Goal: Information Seeking & Learning: Learn about a topic

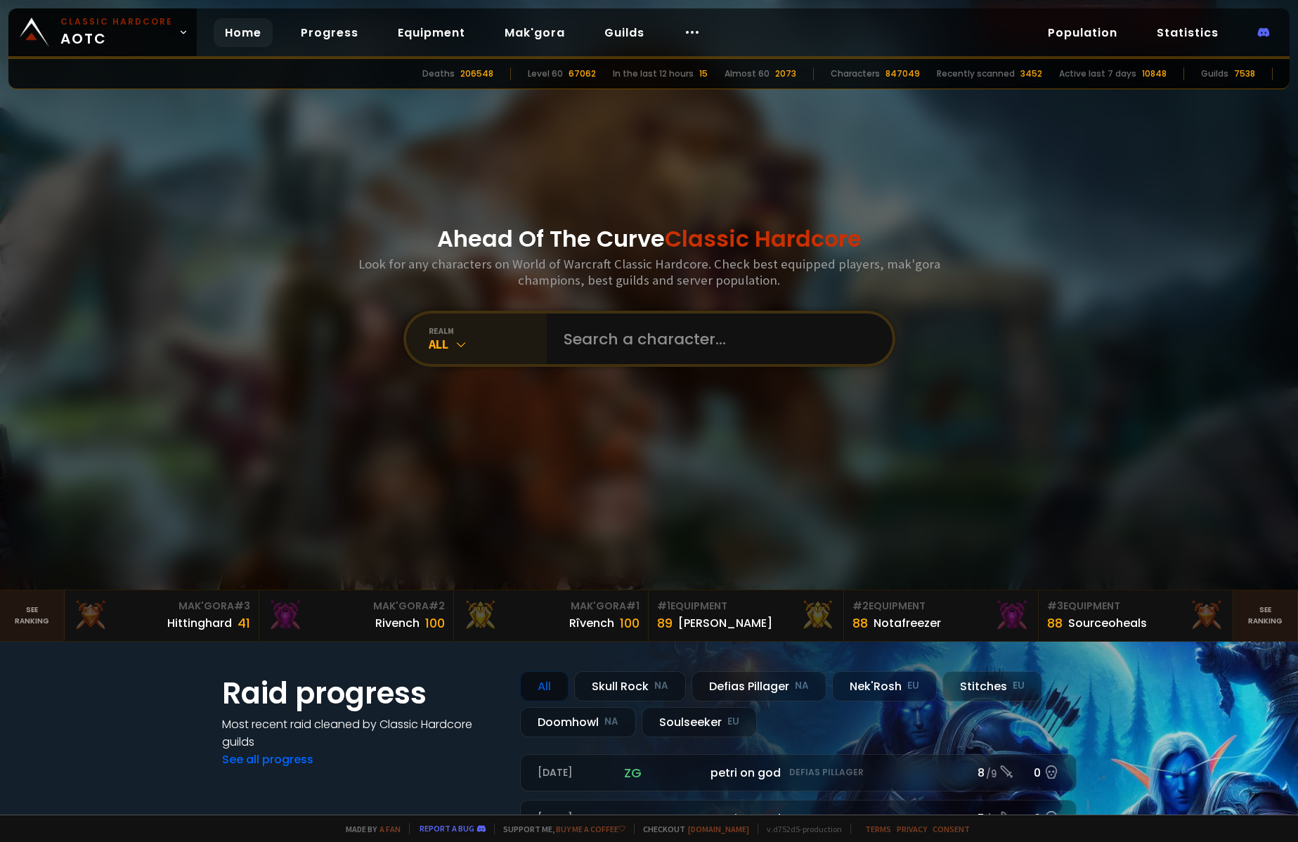
click at [481, 342] on div "All" at bounding box center [488, 344] width 118 height 16
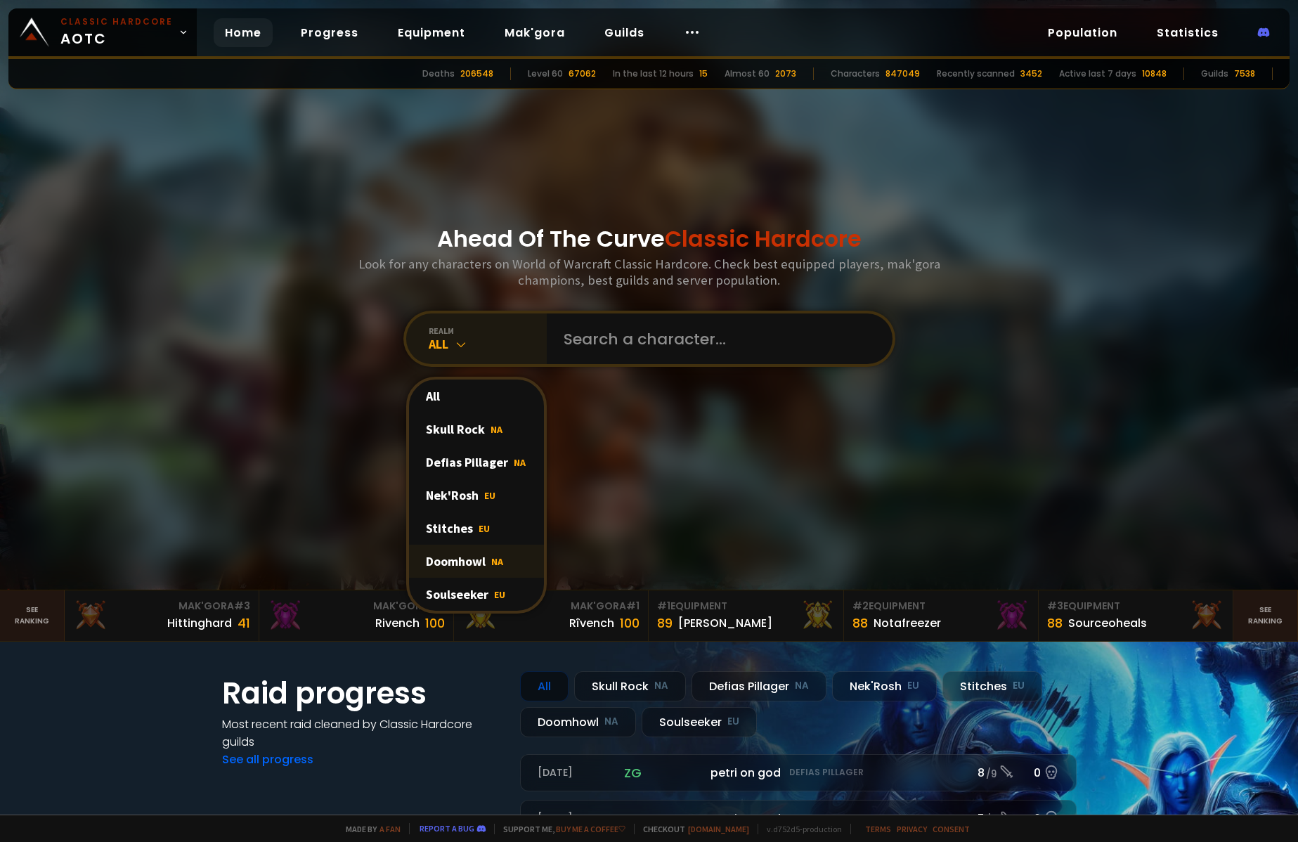
click at [464, 567] on div "Doomhowl NA" at bounding box center [476, 561] width 135 height 33
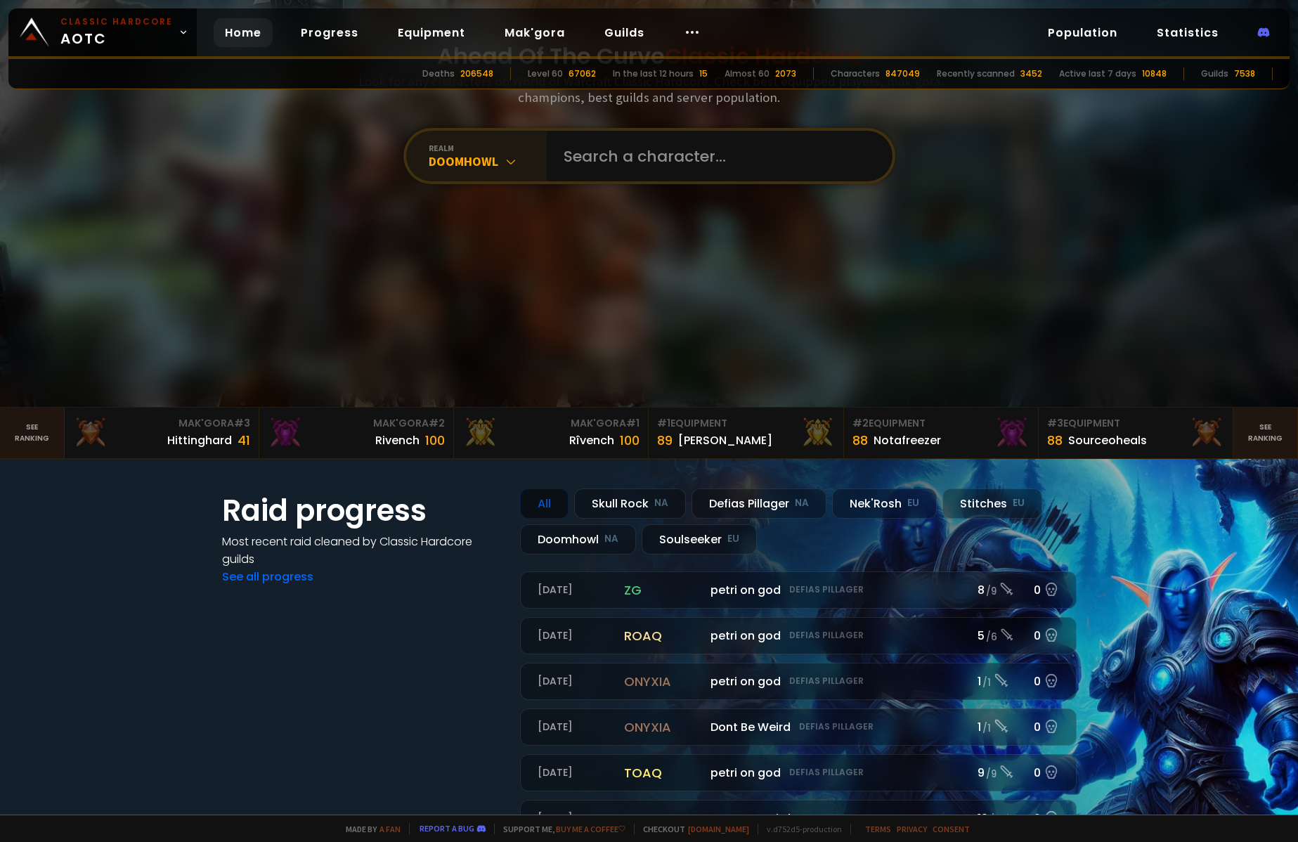
scroll to position [176, 0]
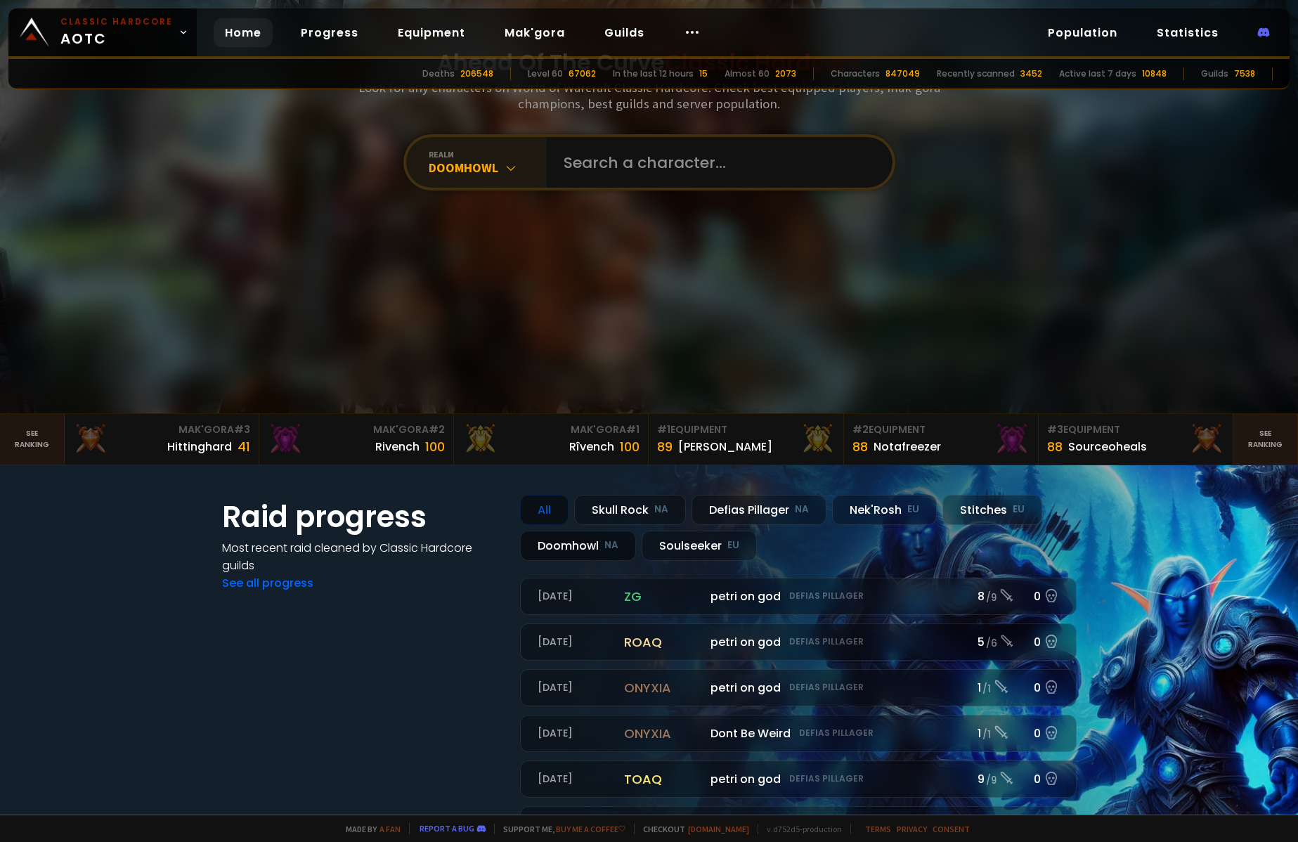
click at [566, 549] on div "Doomhowl NA" at bounding box center [578, 546] width 116 height 30
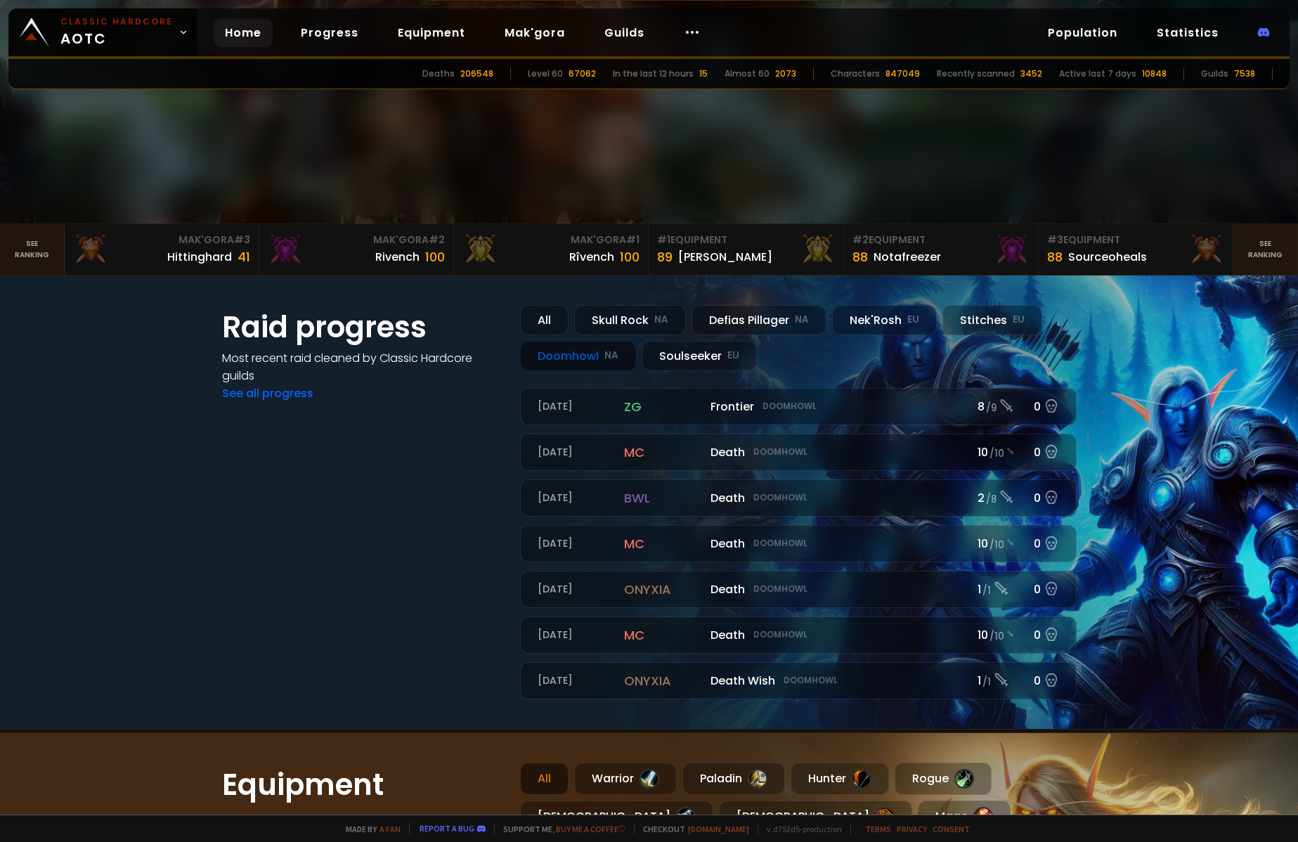
scroll to position [389, 0]
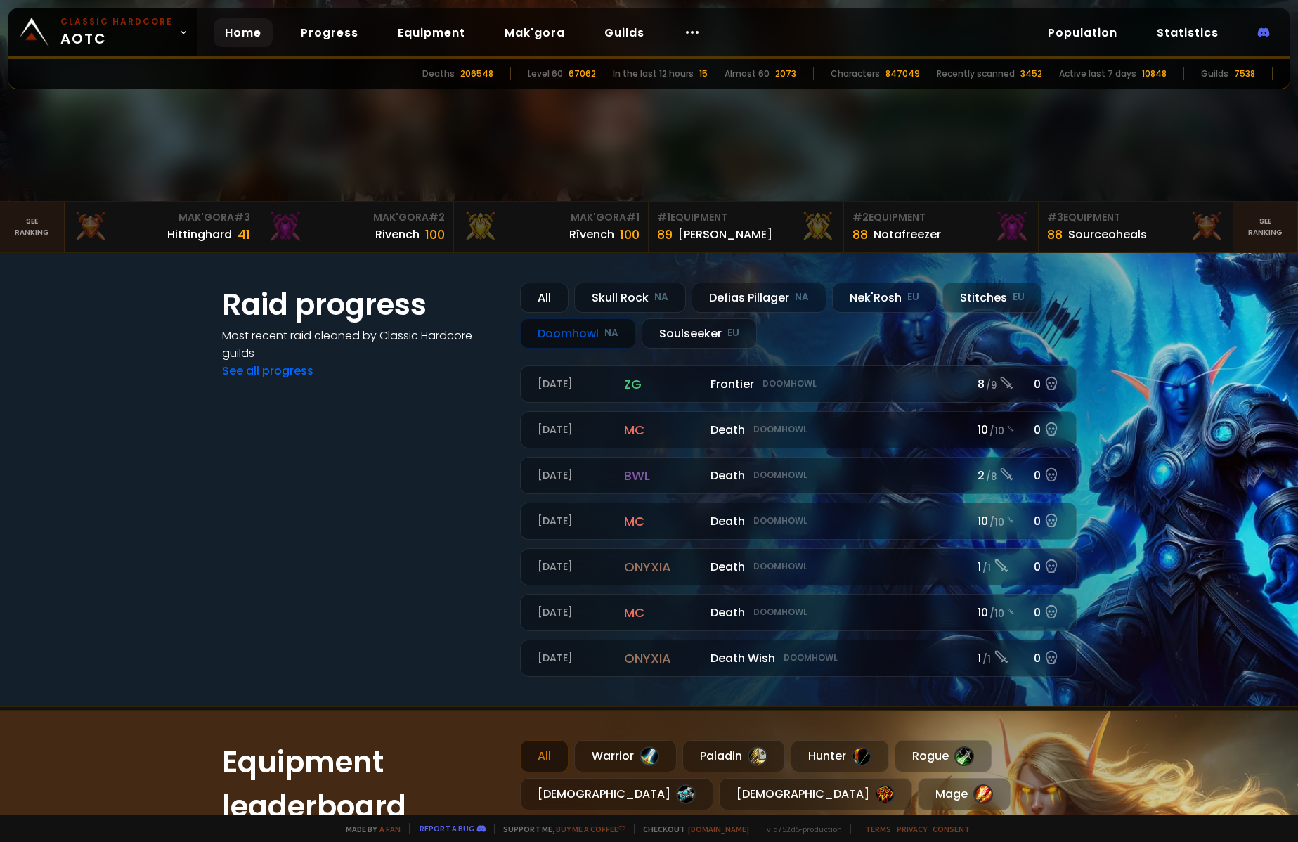
click at [332, 27] on link "Progress" at bounding box center [330, 32] width 80 height 29
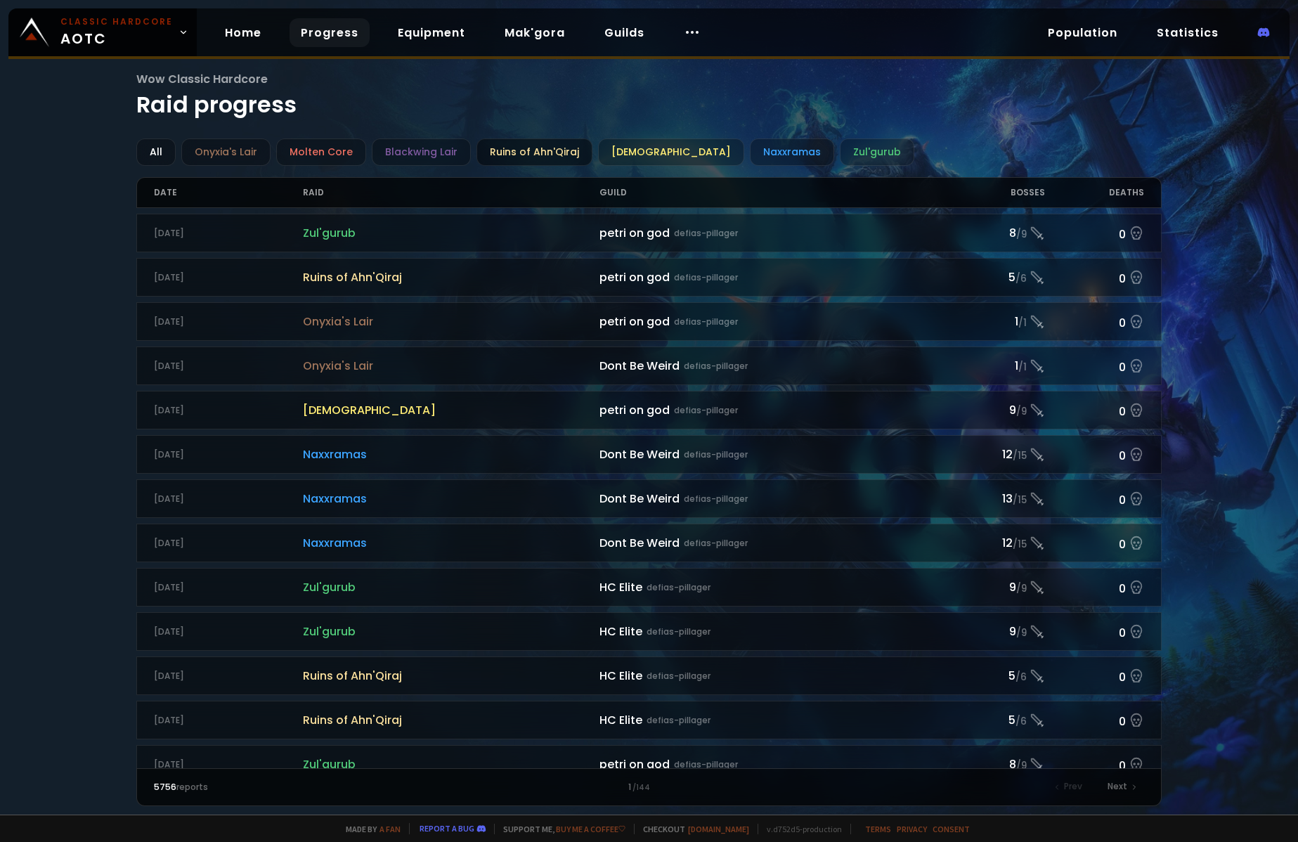
click at [500, 155] on div "Ruins of Ahn'Qiraj" at bounding box center [535, 151] width 116 height 27
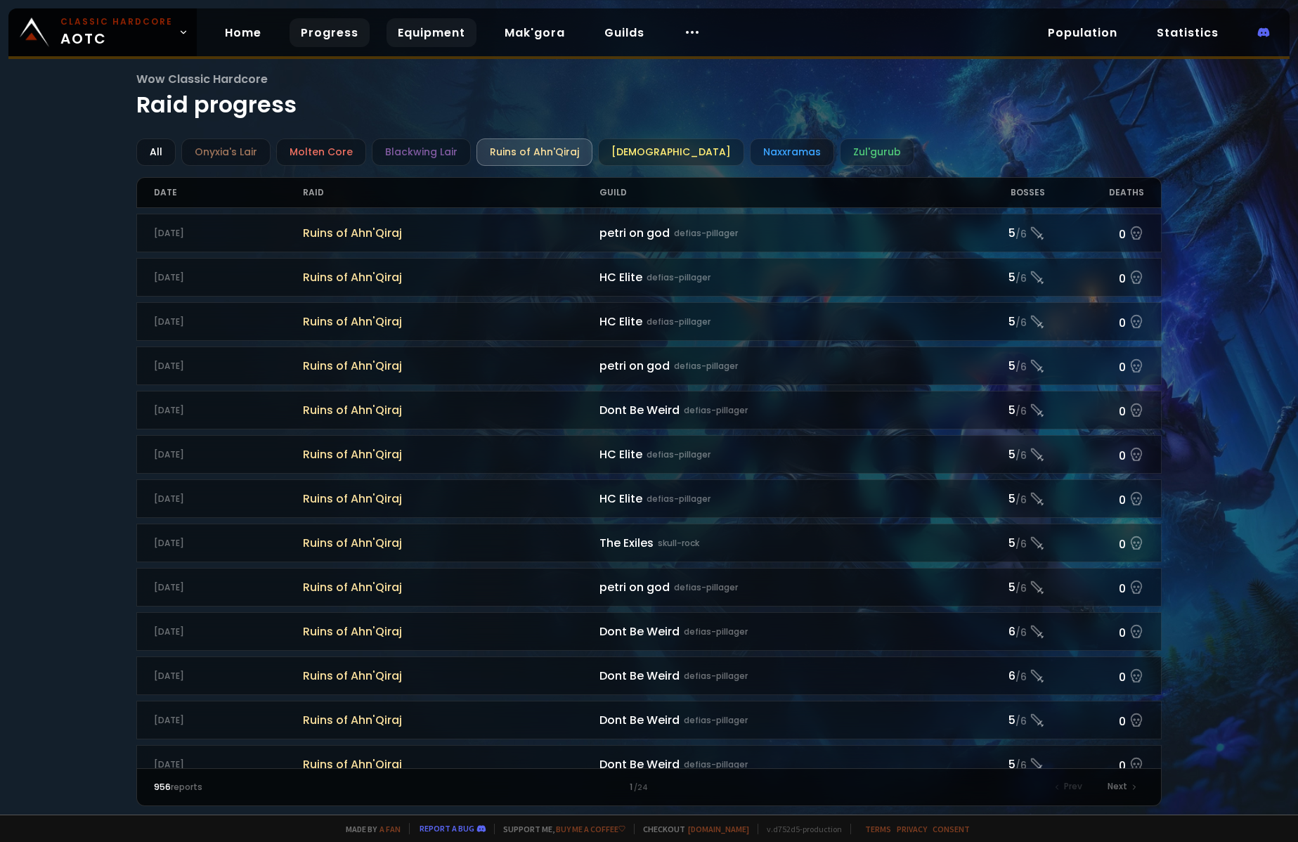
click at [436, 34] on link "Equipment" at bounding box center [432, 32] width 90 height 29
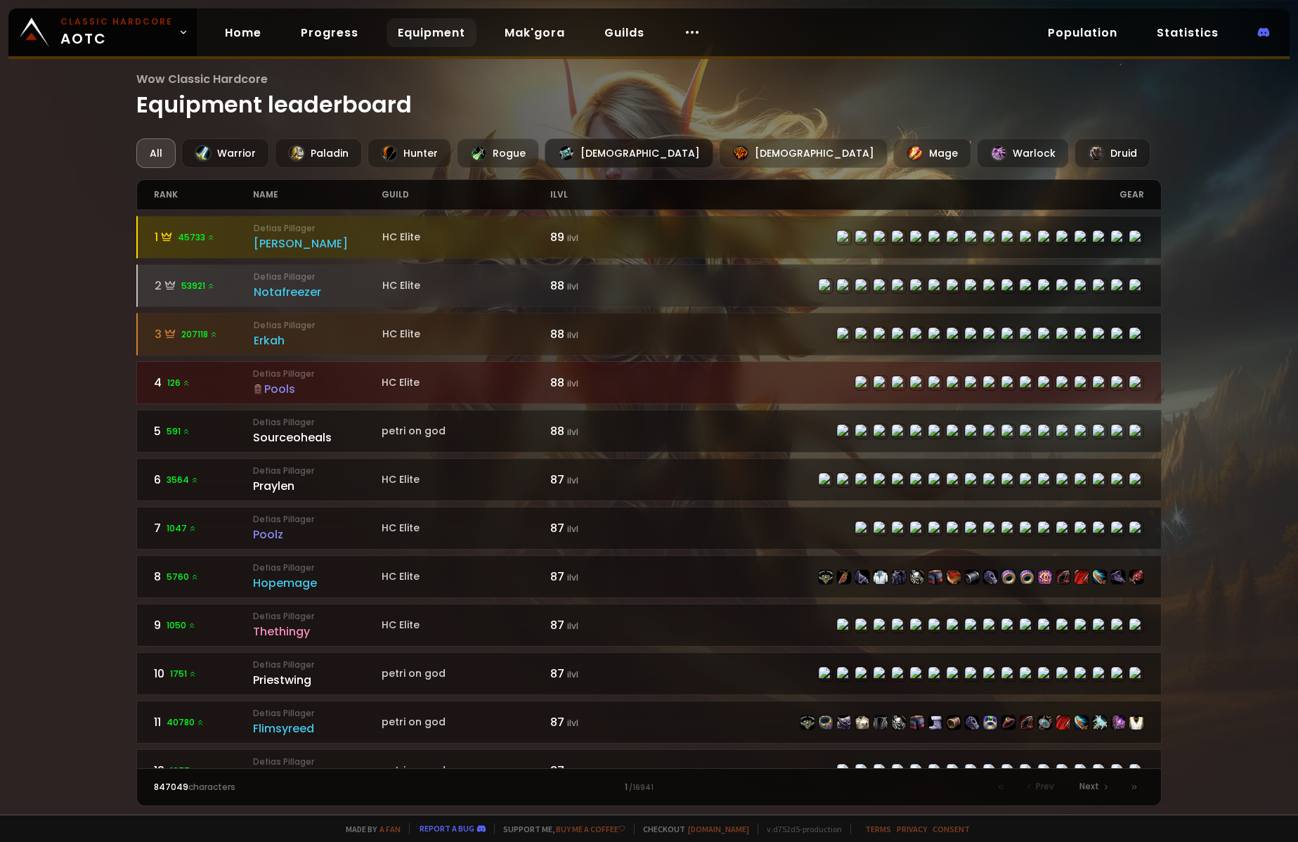
click at [593, 145] on div "[DEMOGRAPHIC_DATA]" at bounding box center [629, 153] width 169 height 30
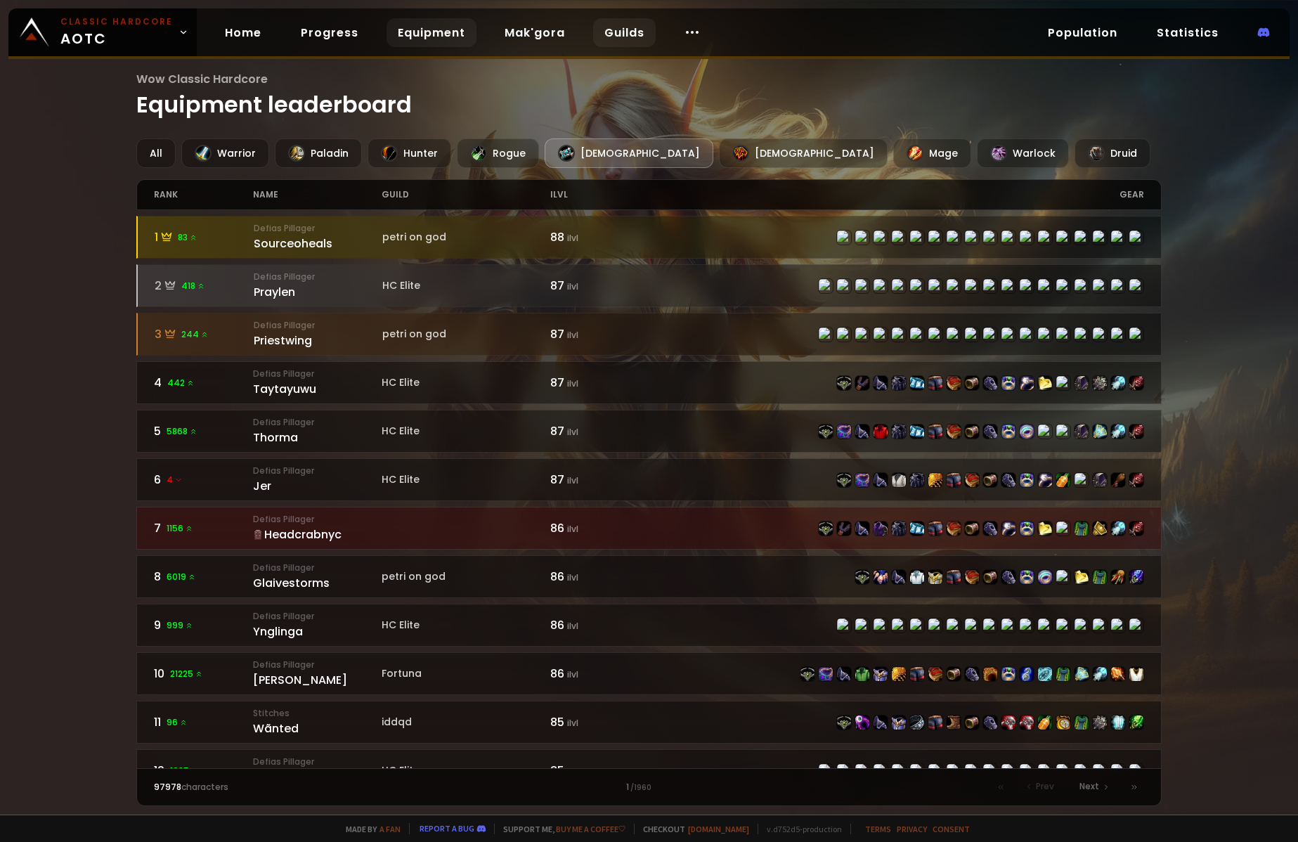
click at [620, 33] on link "Guilds" at bounding box center [624, 32] width 63 height 29
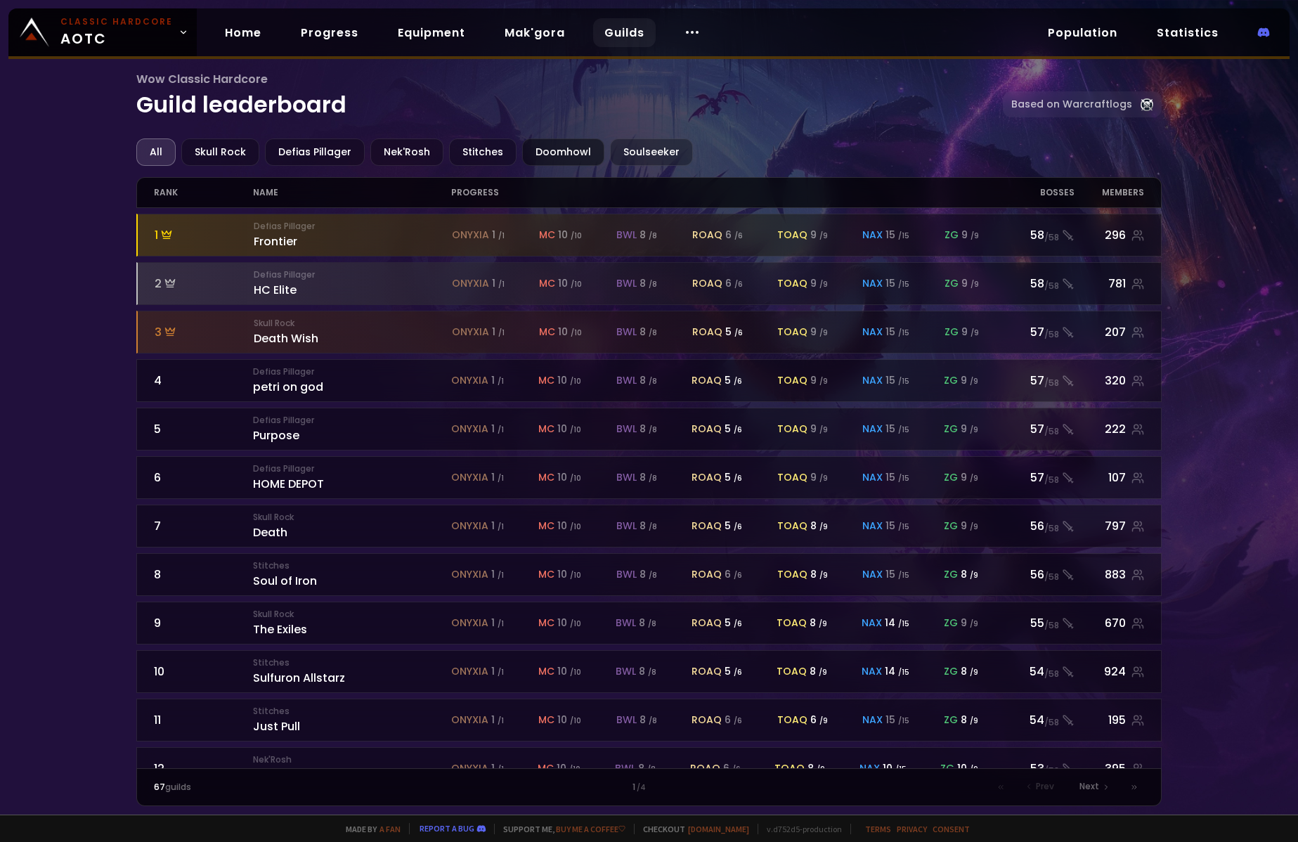
click at [560, 153] on div "Doomhowl" at bounding box center [563, 151] width 82 height 27
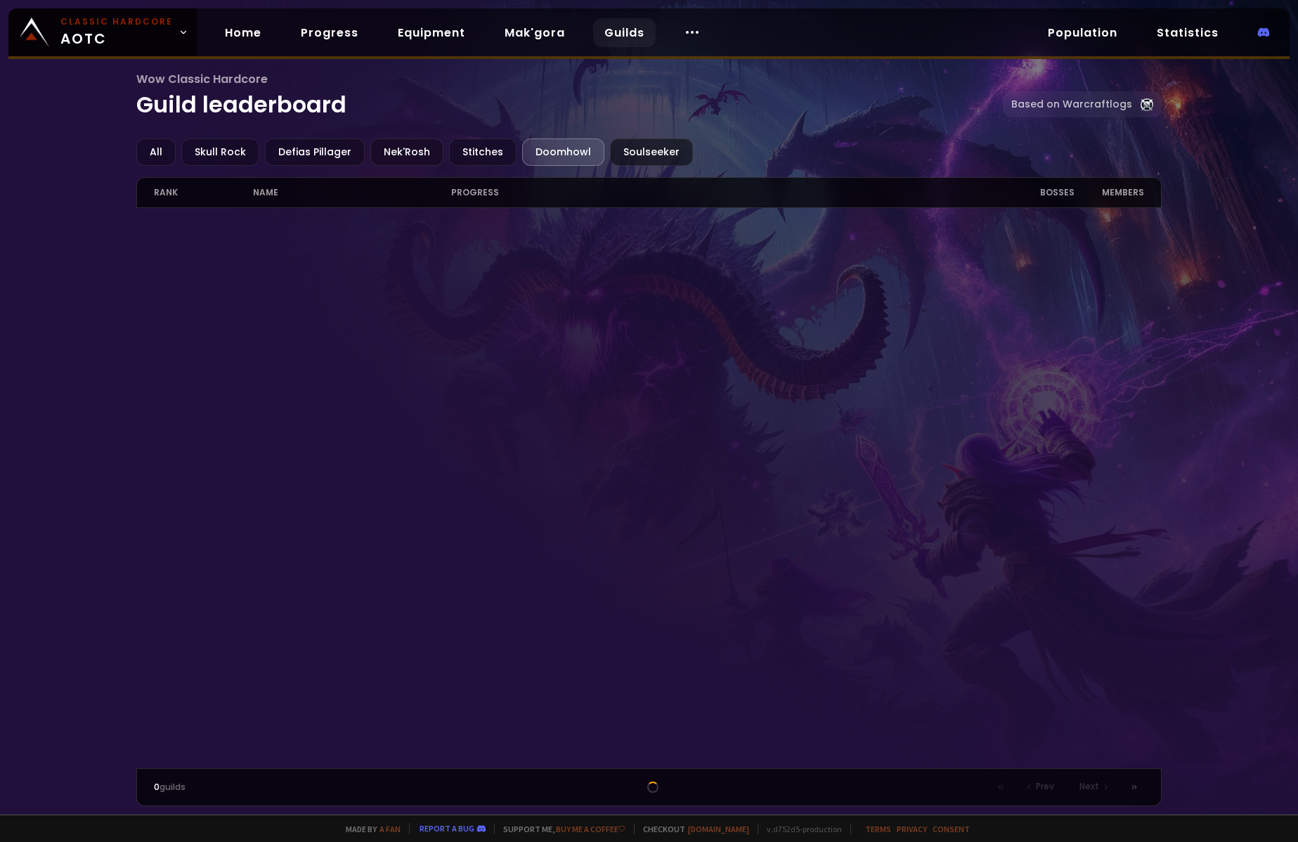
click at [633, 155] on div "Soulseeker" at bounding box center [651, 151] width 83 height 27
click at [559, 157] on div "Doomhowl" at bounding box center [563, 151] width 82 height 27
click at [319, 37] on link "Progress" at bounding box center [330, 32] width 80 height 29
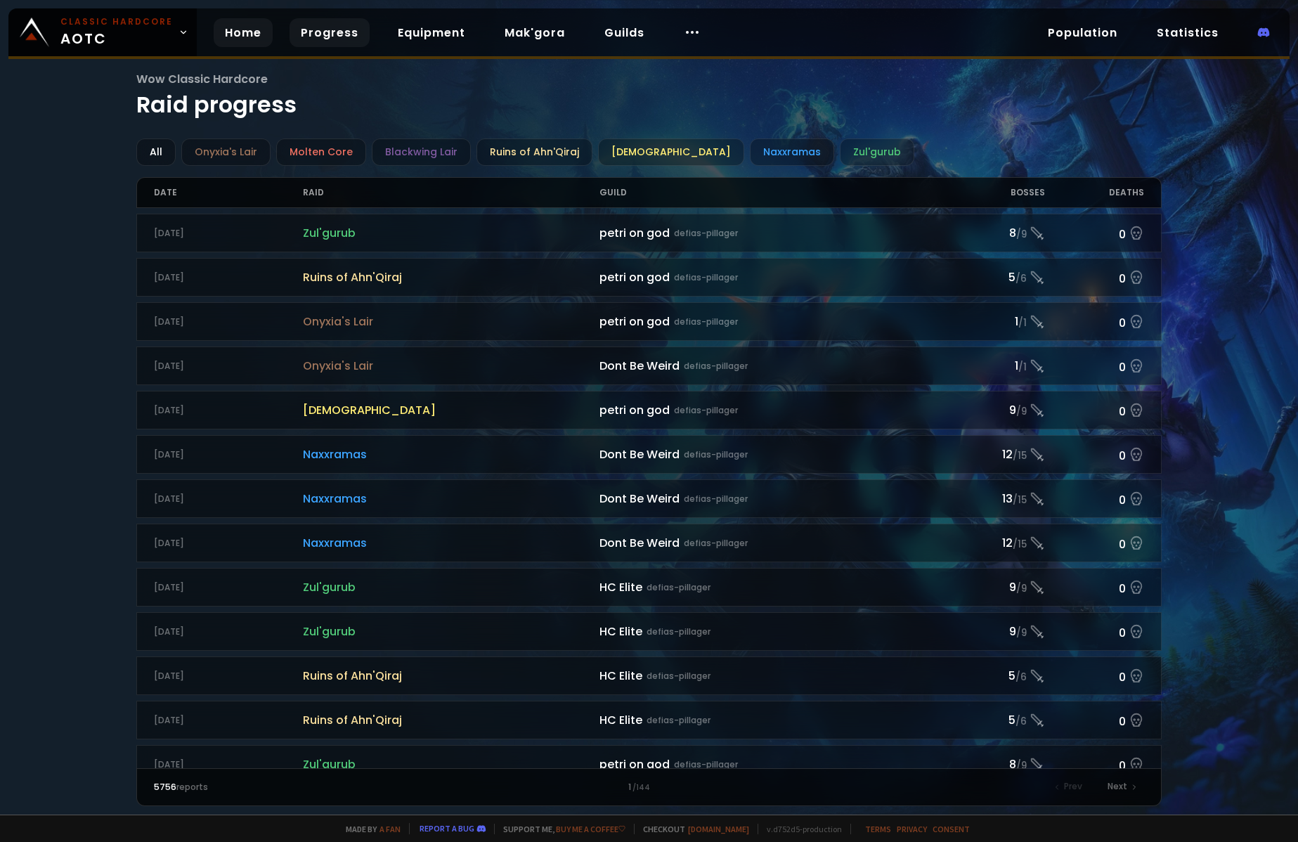
click at [245, 36] on link "Home" at bounding box center [243, 32] width 59 height 29
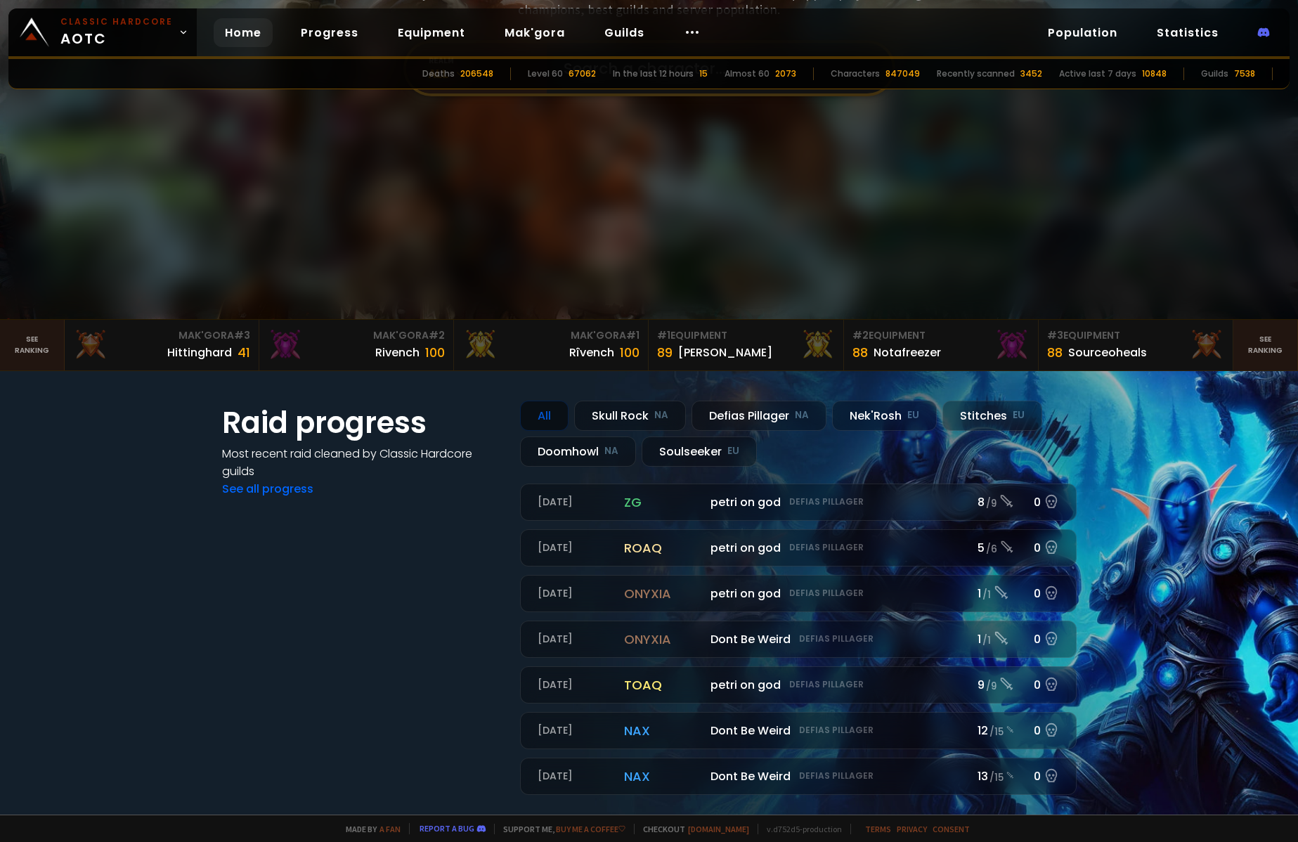
scroll to position [304, 0]
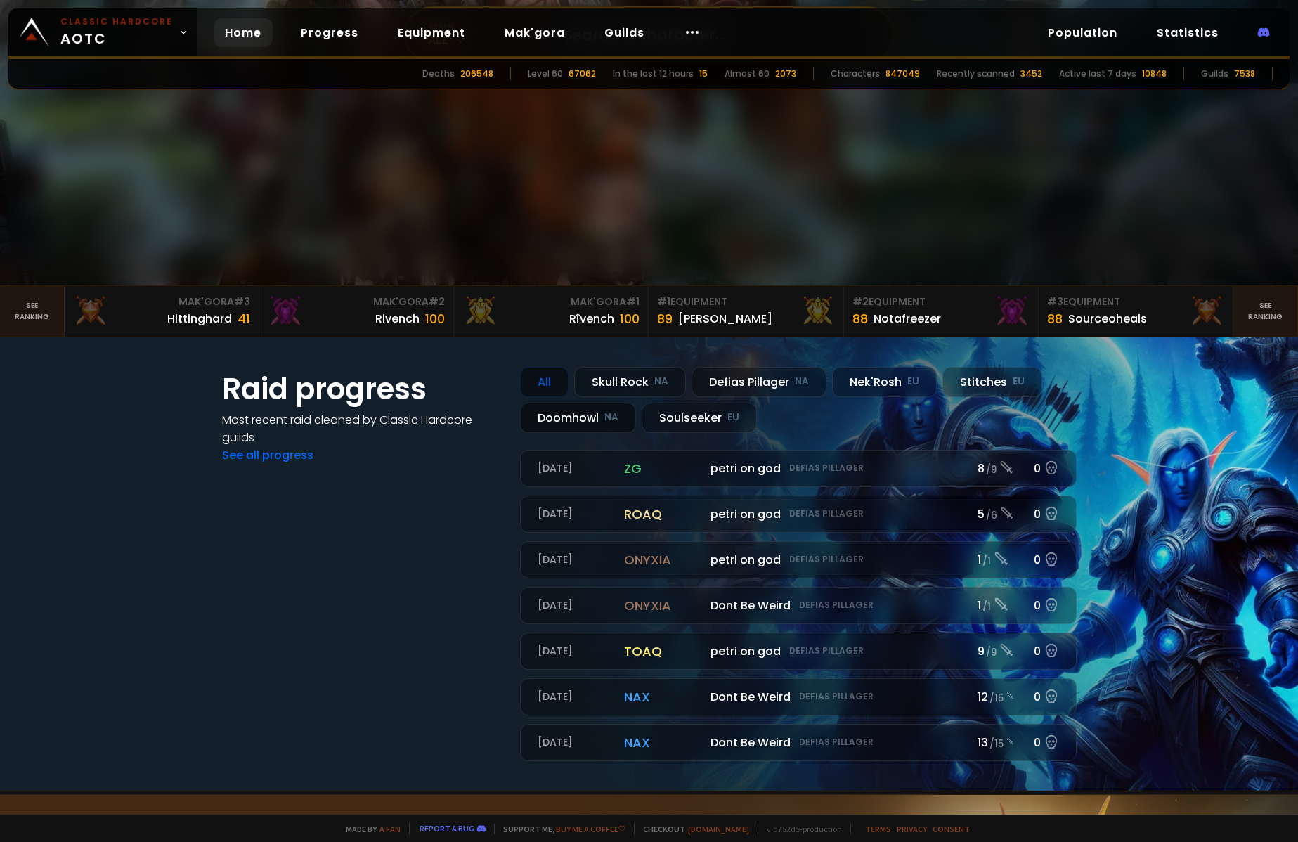
click at [569, 418] on div "Doomhowl NA" at bounding box center [578, 418] width 116 height 30
click at [565, 419] on div "Doomhowl NA" at bounding box center [578, 418] width 116 height 30
click at [279, 455] on link "See all progress" at bounding box center [267, 455] width 91 height 16
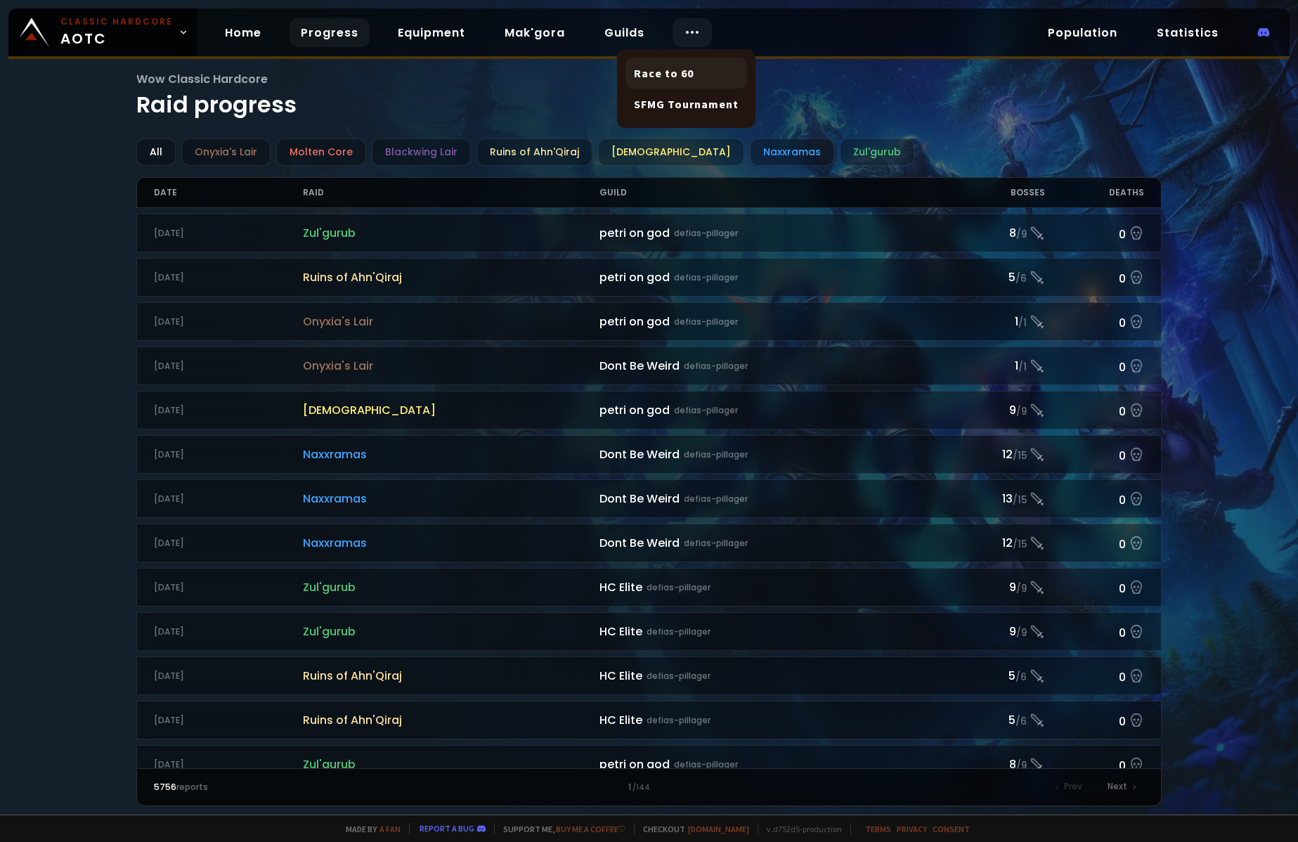
click at [666, 84] on link "Race to 60" at bounding box center [687, 73] width 122 height 31
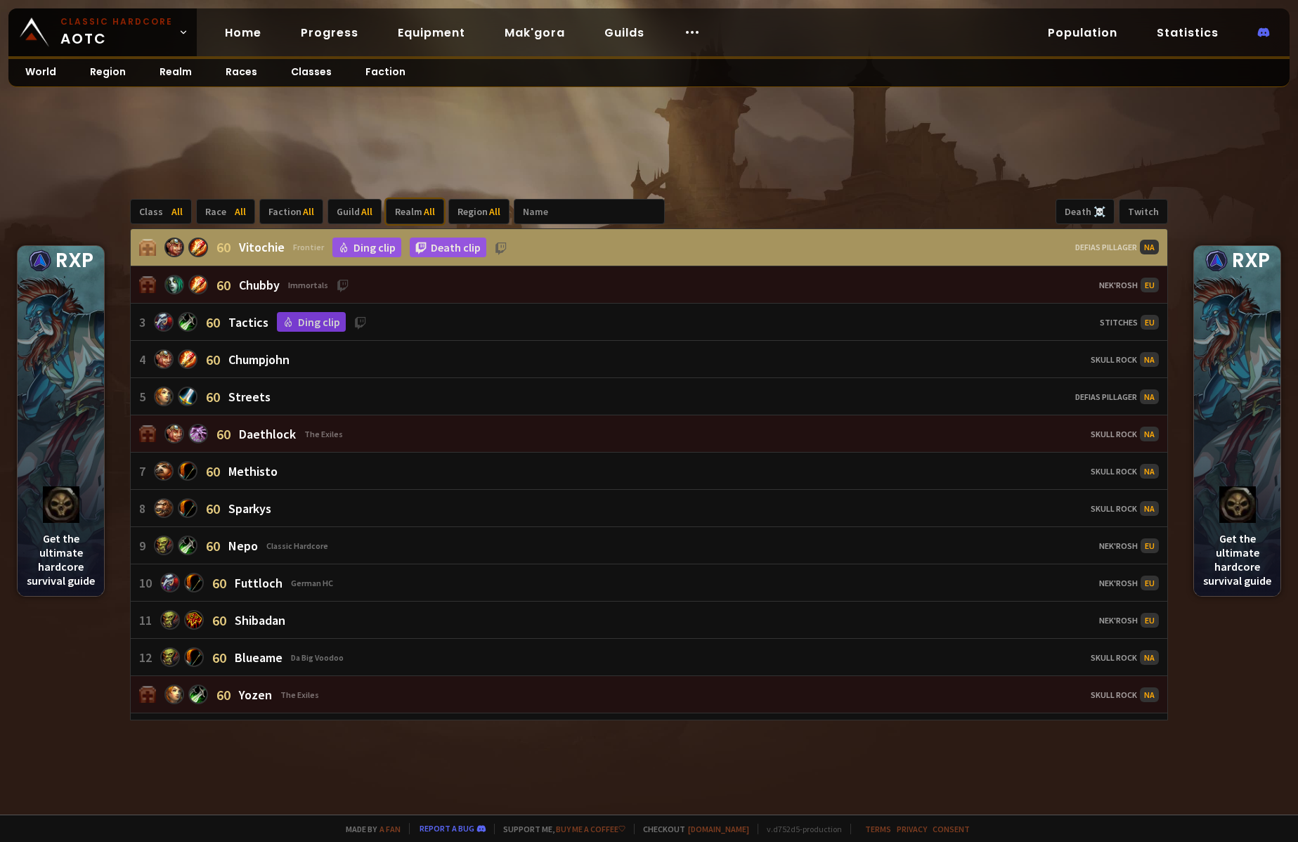
click at [399, 211] on div "Realm All" at bounding box center [415, 211] width 58 height 25
click at [436, 361] on div "Soulseeker" at bounding box center [437, 357] width 105 height 22
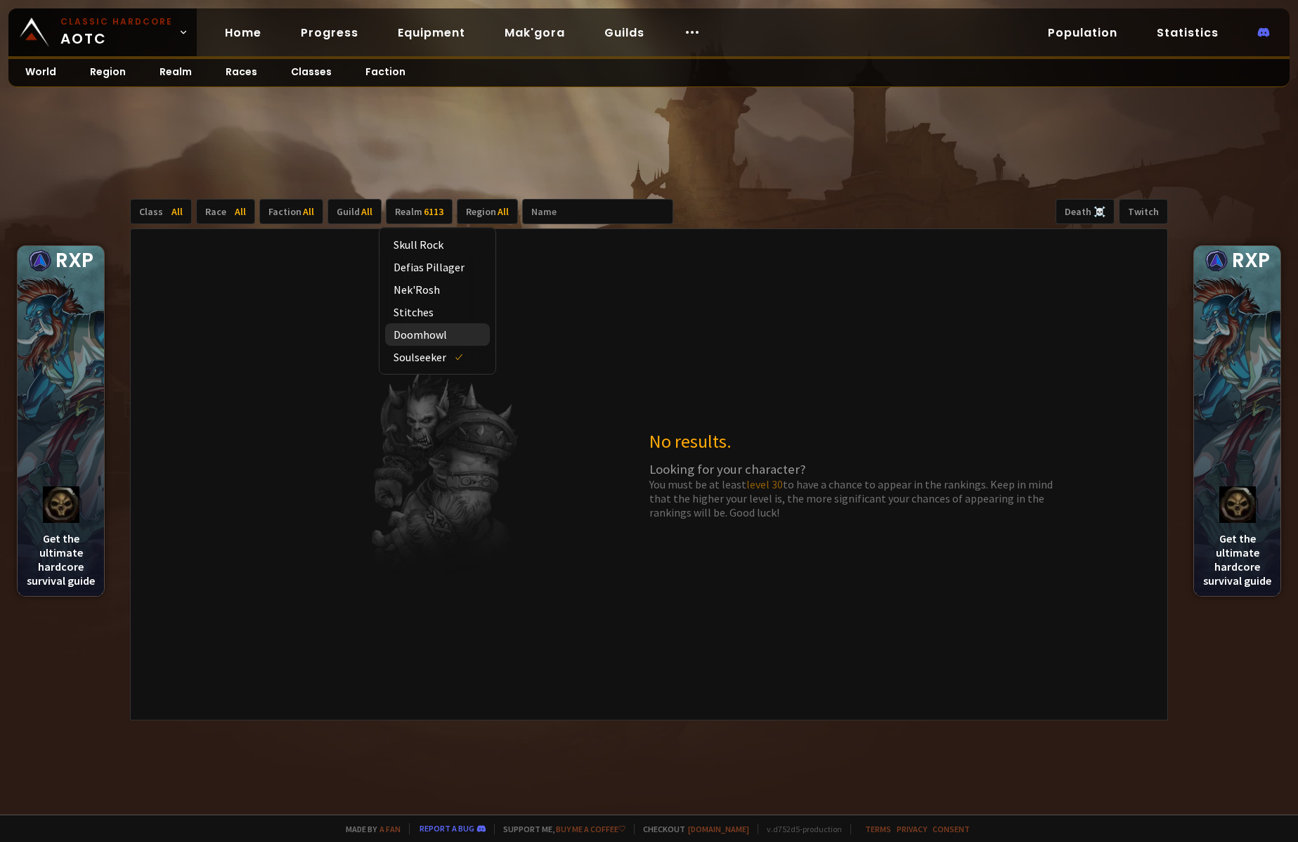
click at [432, 339] on div "Doomhowl" at bounding box center [437, 334] width 105 height 22
click at [401, 206] on div "Realm 6113 + 1" at bounding box center [425, 211] width 79 height 25
click at [333, 32] on link "Progress" at bounding box center [330, 32] width 80 height 29
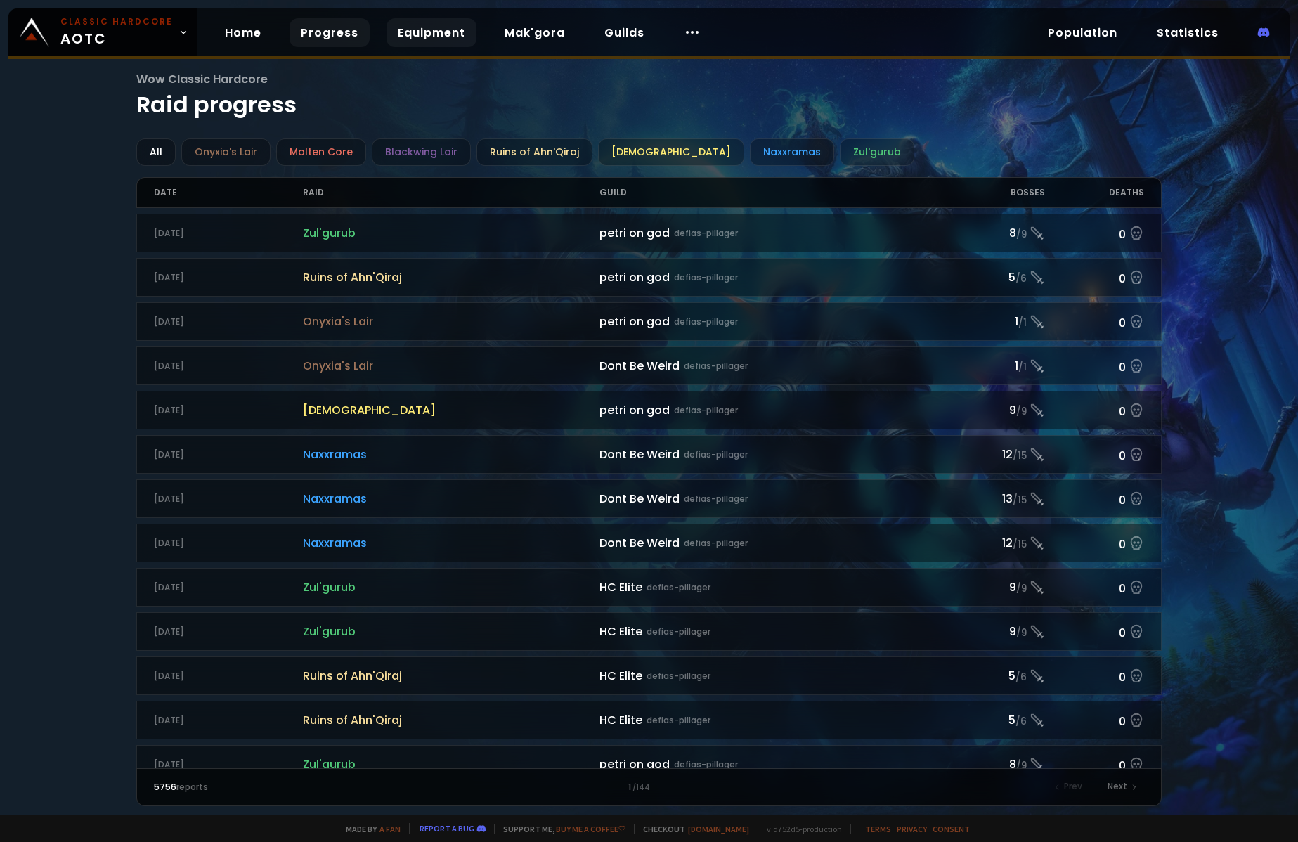
click at [413, 30] on link "Equipment" at bounding box center [432, 32] width 90 height 29
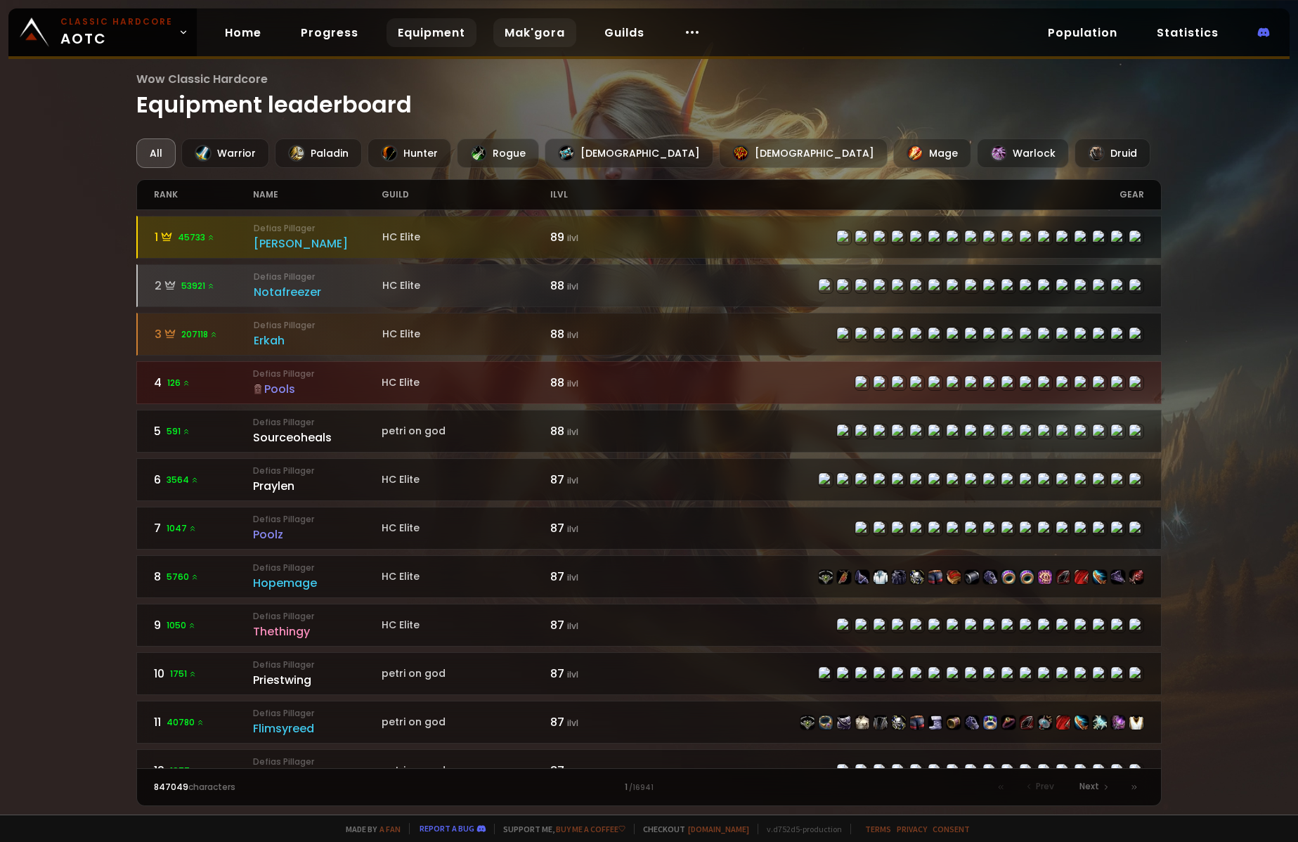
click at [517, 32] on link "Mak'gora" at bounding box center [534, 32] width 83 height 29
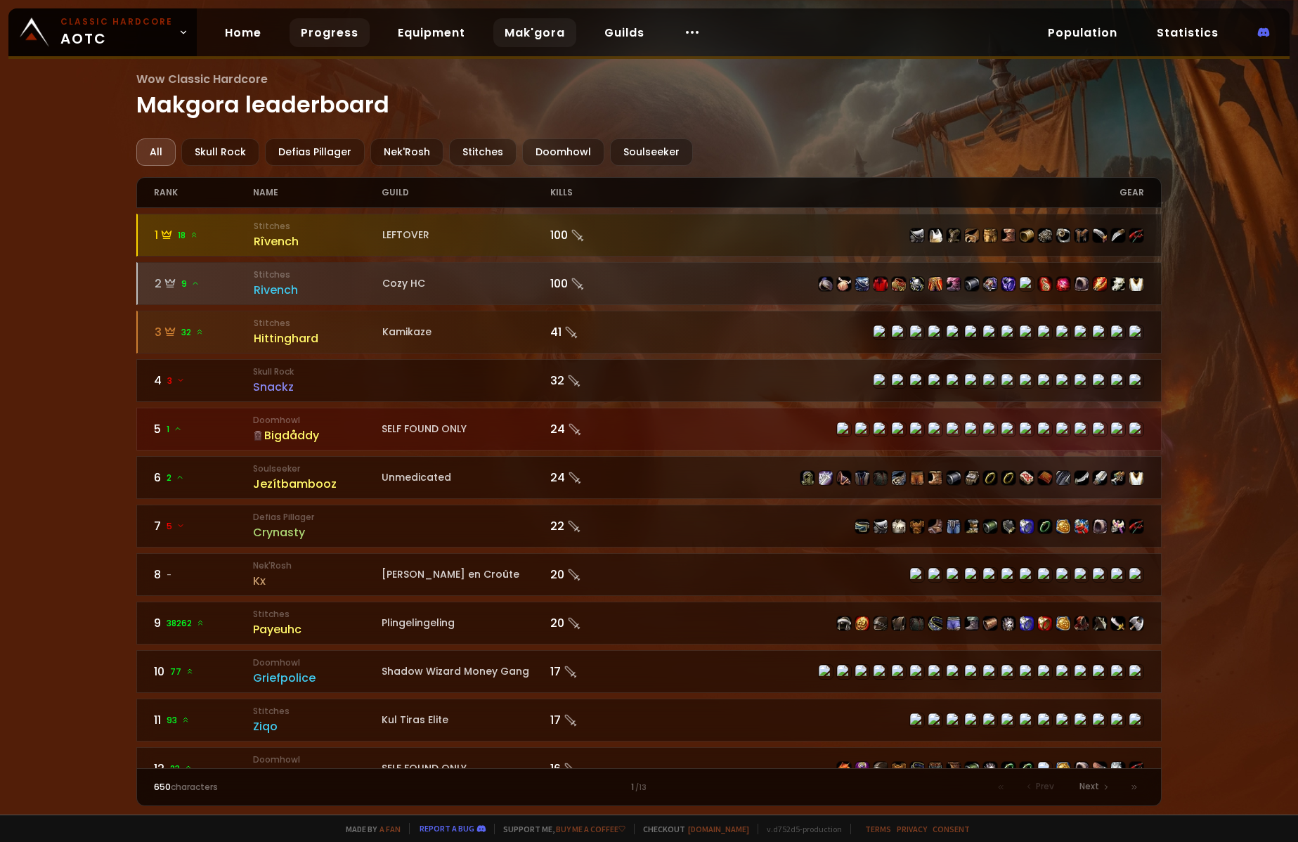
click at [331, 31] on link "Progress" at bounding box center [330, 32] width 80 height 29
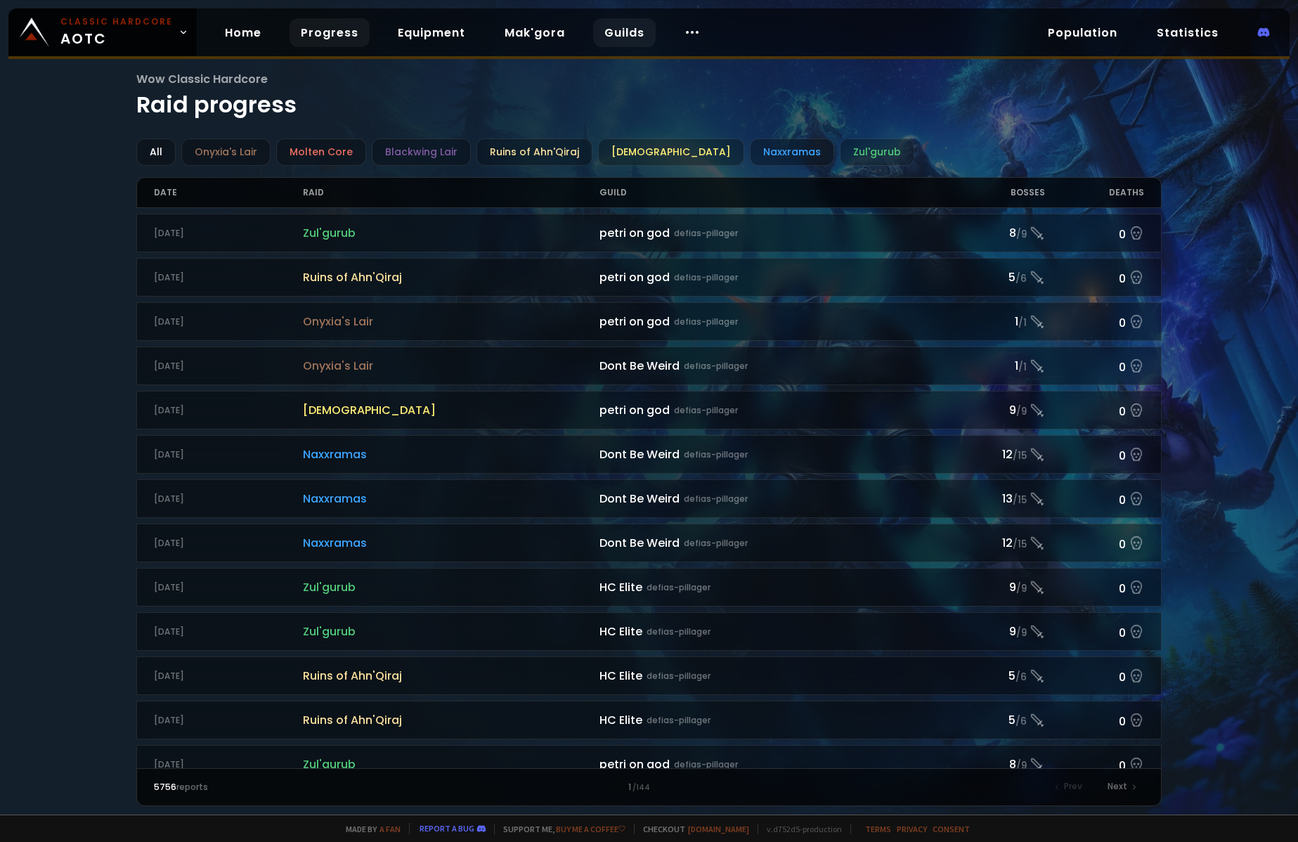
click at [617, 37] on link "Guilds" at bounding box center [624, 32] width 63 height 29
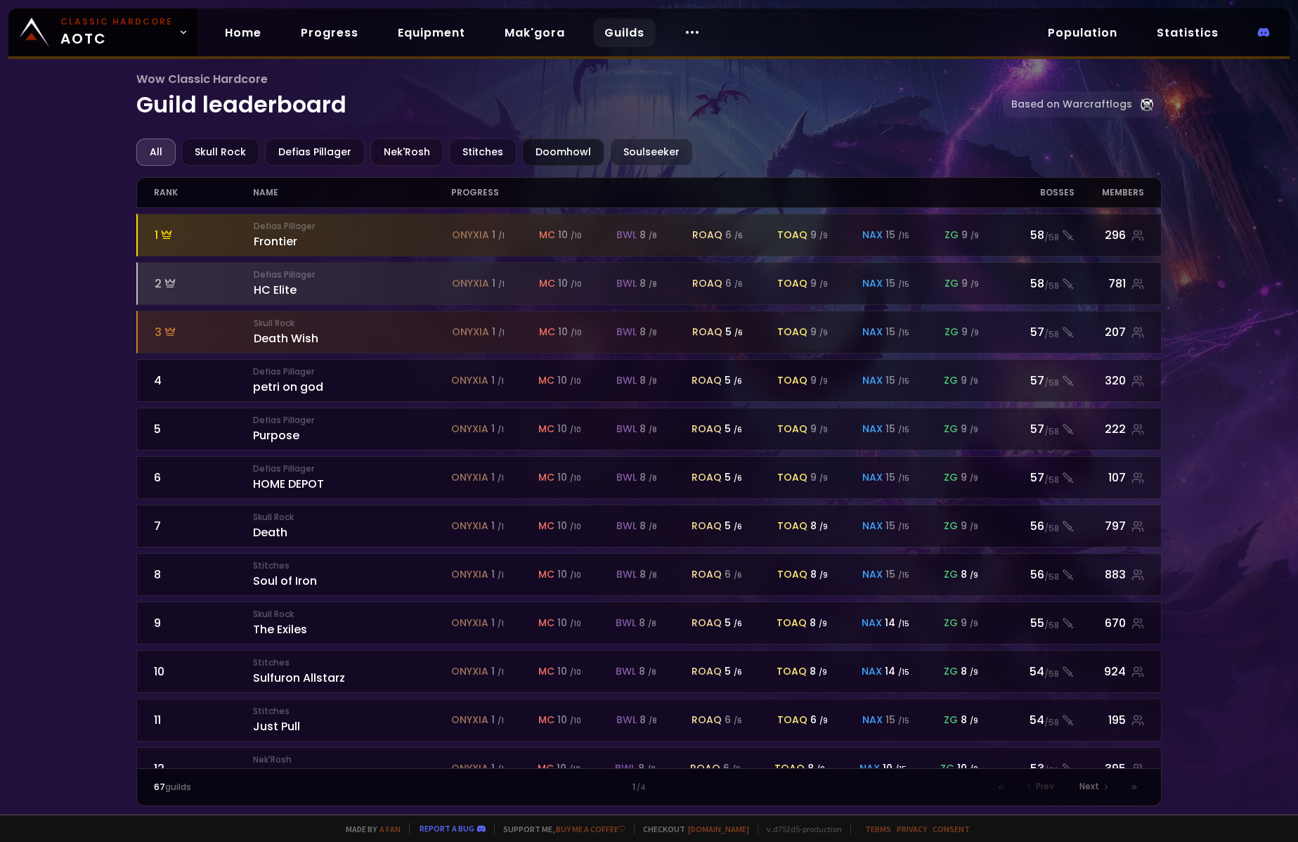
click at [559, 145] on div "Doomhowl" at bounding box center [563, 151] width 82 height 27
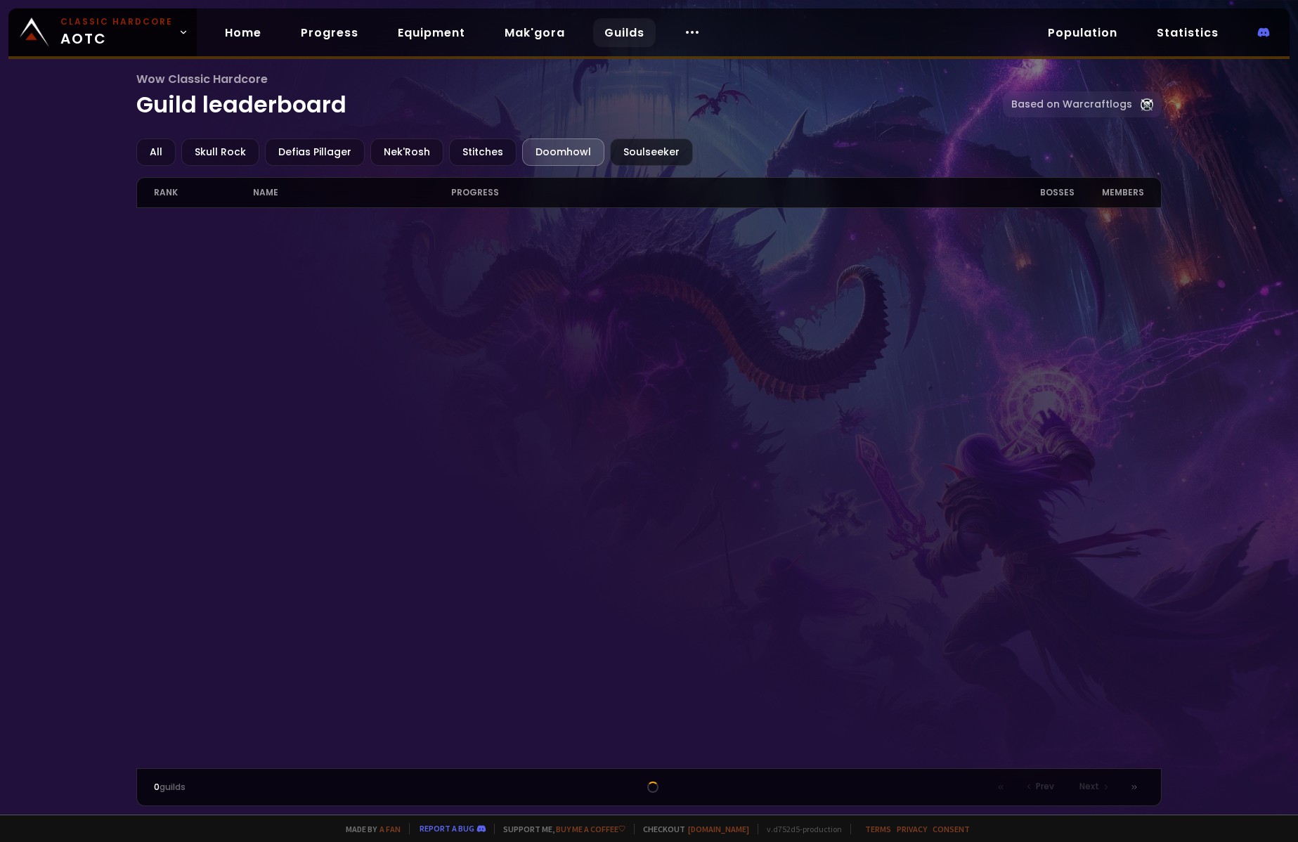
click at [621, 156] on div "Soulseeker" at bounding box center [651, 151] width 83 height 27
